Goal: Find specific page/section: Find specific page/section

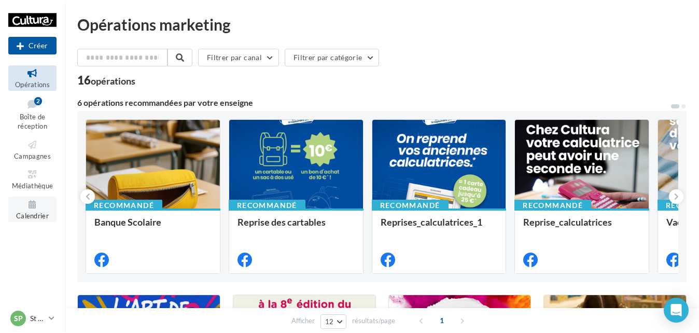
click at [36, 211] on span "Calendrier" at bounding box center [32, 215] width 33 height 8
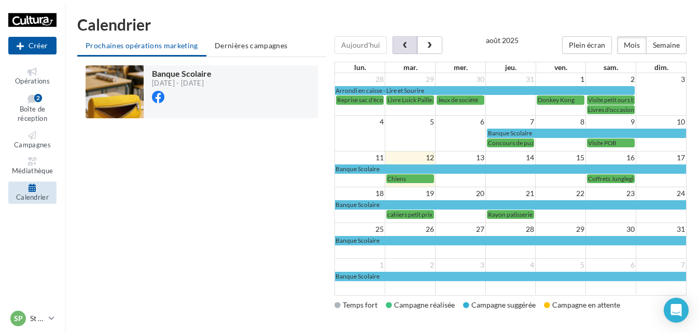
click at [409, 48] on button "button" at bounding box center [404, 45] width 25 height 18
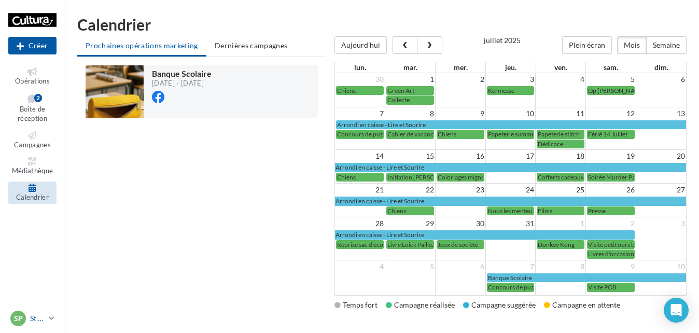
click at [37, 317] on p "St Parres" at bounding box center [37, 318] width 15 height 10
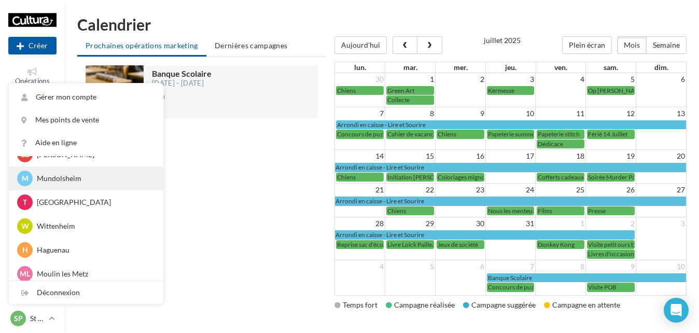
scroll to position [163, 0]
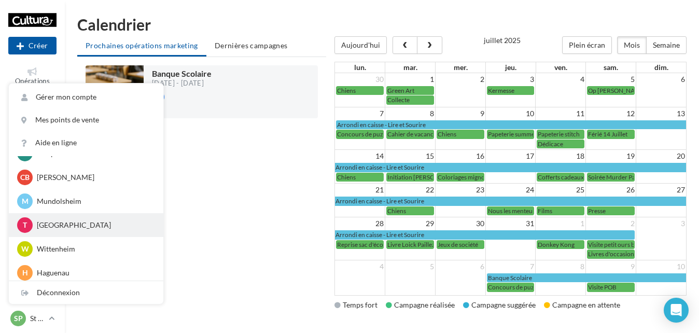
click at [53, 225] on p "[GEOGRAPHIC_DATA]" at bounding box center [94, 225] width 114 height 10
